Goal: Find specific page/section: Find specific page/section

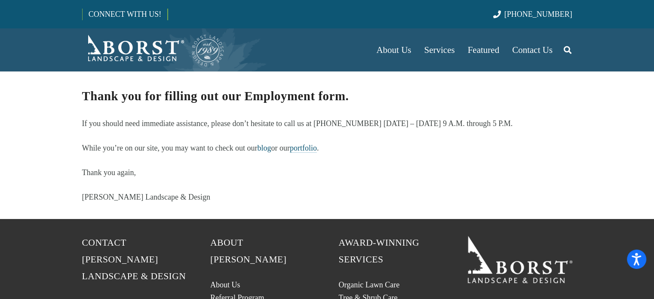
click at [304, 150] on link "portfolio" at bounding box center [303, 148] width 27 height 9
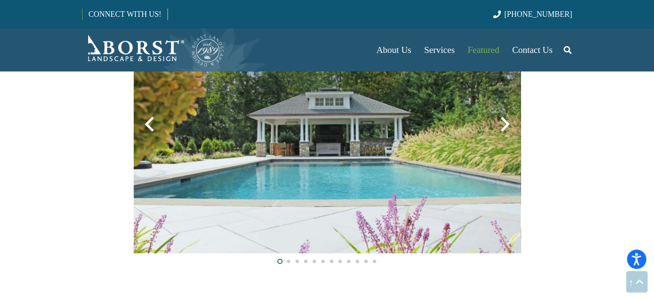
scroll to position [1651, 0]
